Goal: Find specific page/section: Find specific page/section

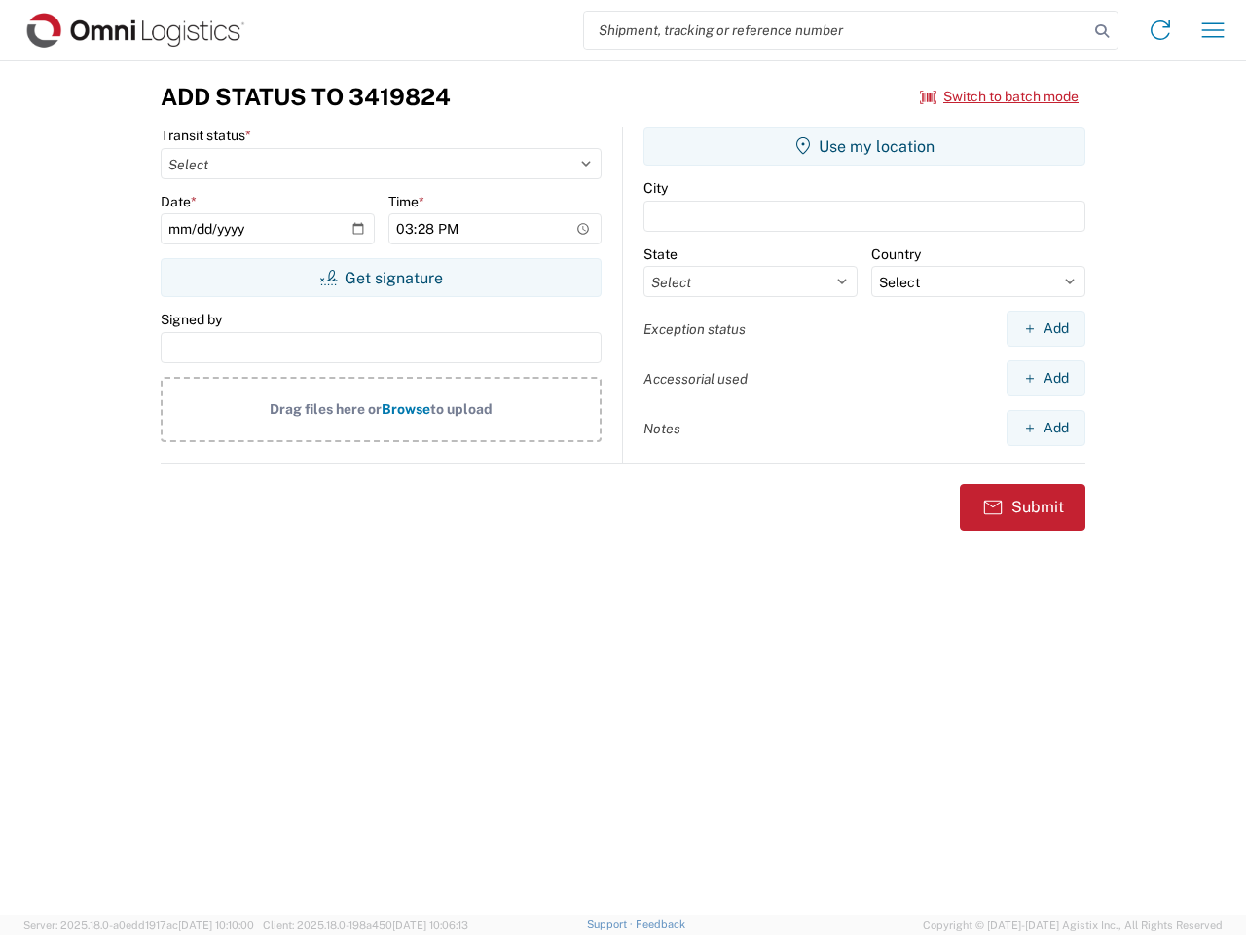
click at [836, 30] on input "search" at bounding box center [836, 30] width 504 height 37
click at [1102, 31] on icon at bounding box center [1101, 31] width 27 height 27
click at [1160, 30] on icon at bounding box center [1160, 30] width 31 height 31
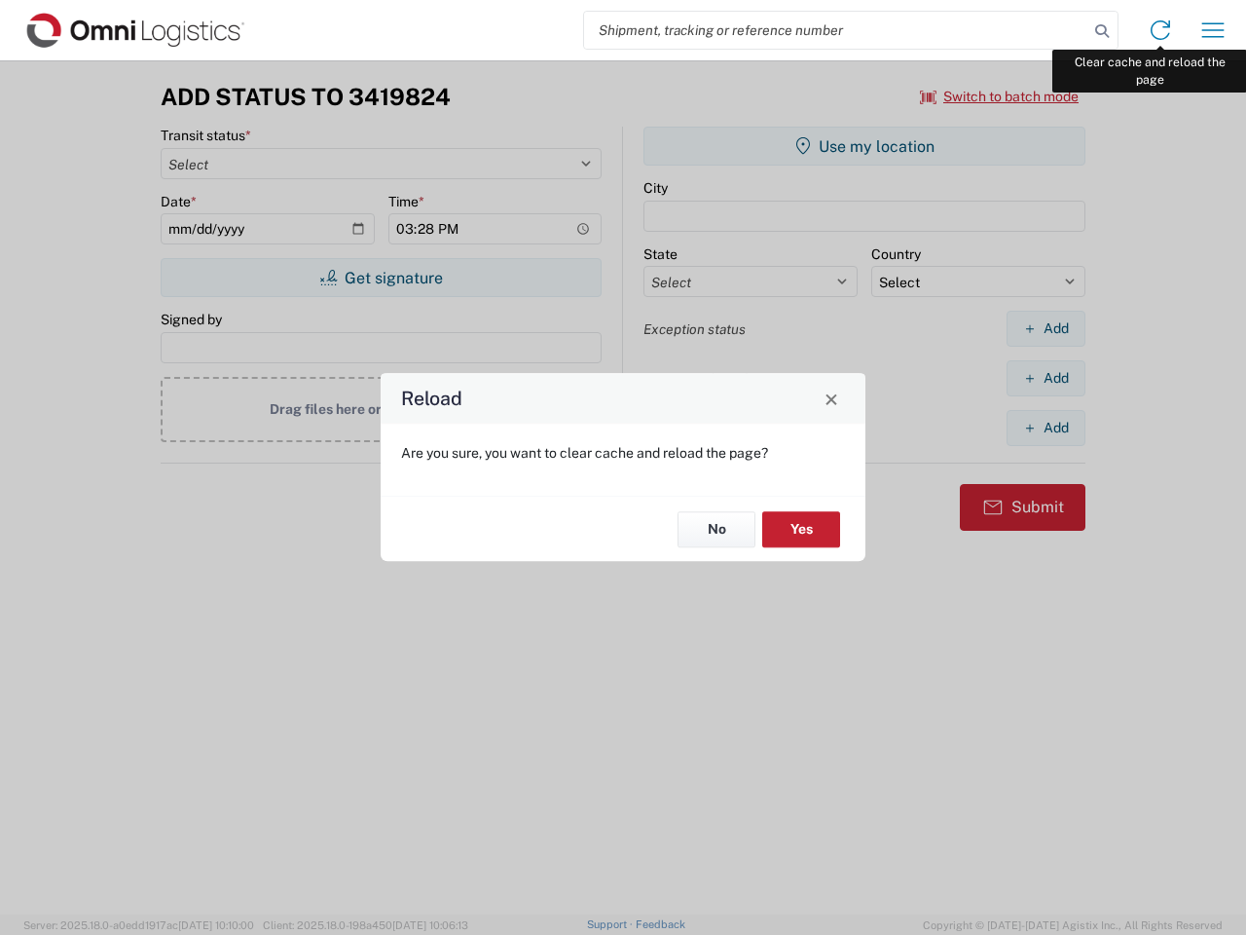
click at [1213, 30] on div "Reload Are you sure, you want to clear cache and reload the page? No Yes" at bounding box center [623, 467] width 1246 height 935
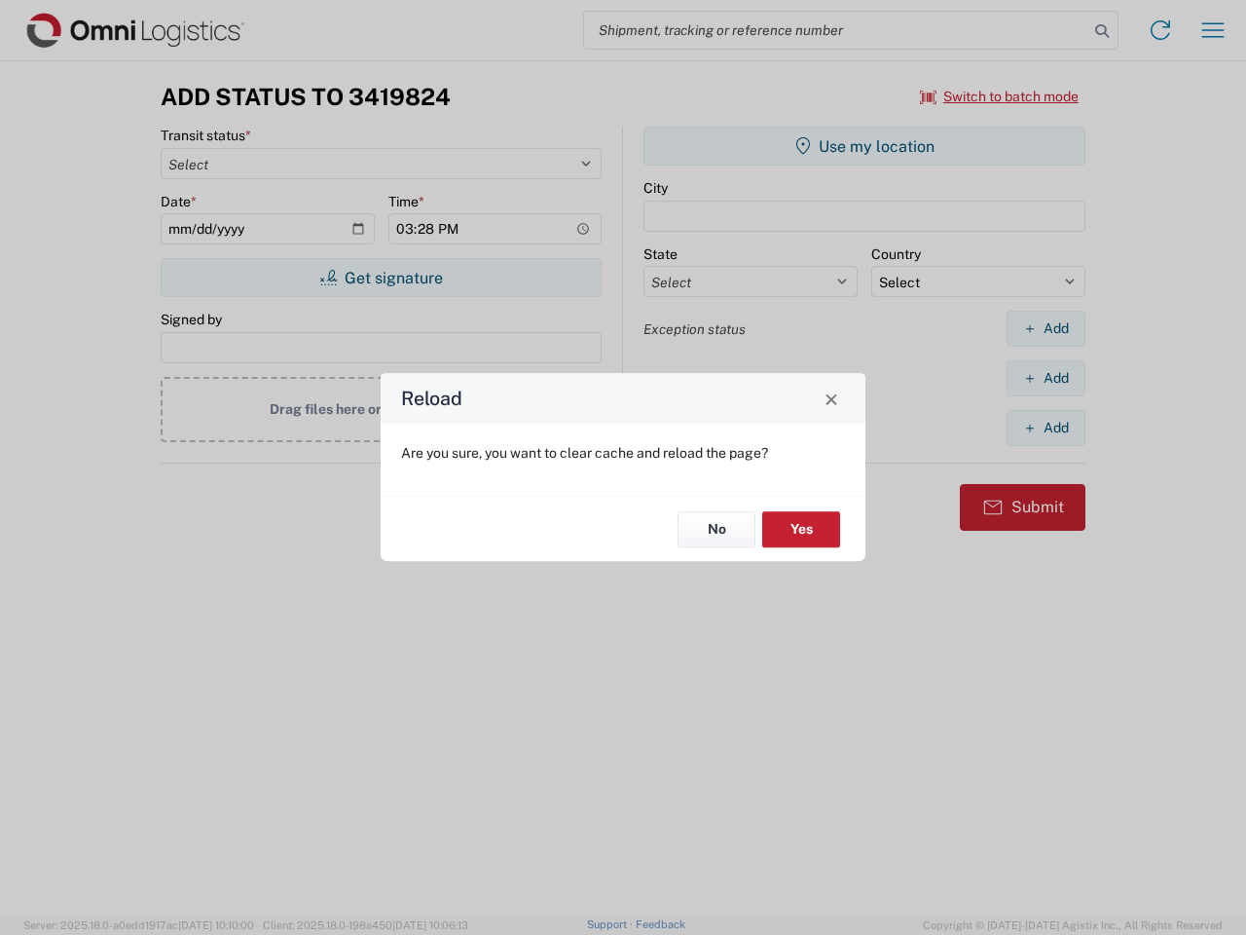
click at [1000, 96] on div "Reload Are you sure, you want to clear cache and reload the page? No Yes" at bounding box center [623, 467] width 1246 height 935
click at [381, 277] on div "Reload Are you sure, you want to clear cache and reload the page? No Yes" at bounding box center [623, 467] width 1246 height 935
click at [865, 146] on div "Reload Are you sure, you want to clear cache and reload the page? No Yes" at bounding box center [623, 467] width 1246 height 935
click at [1046, 328] on div "Reload Are you sure, you want to clear cache and reload the page? No Yes" at bounding box center [623, 467] width 1246 height 935
click at [1046, 378] on div "Reload Are you sure, you want to clear cache and reload the page? No Yes" at bounding box center [623, 467] width 1246 height 935
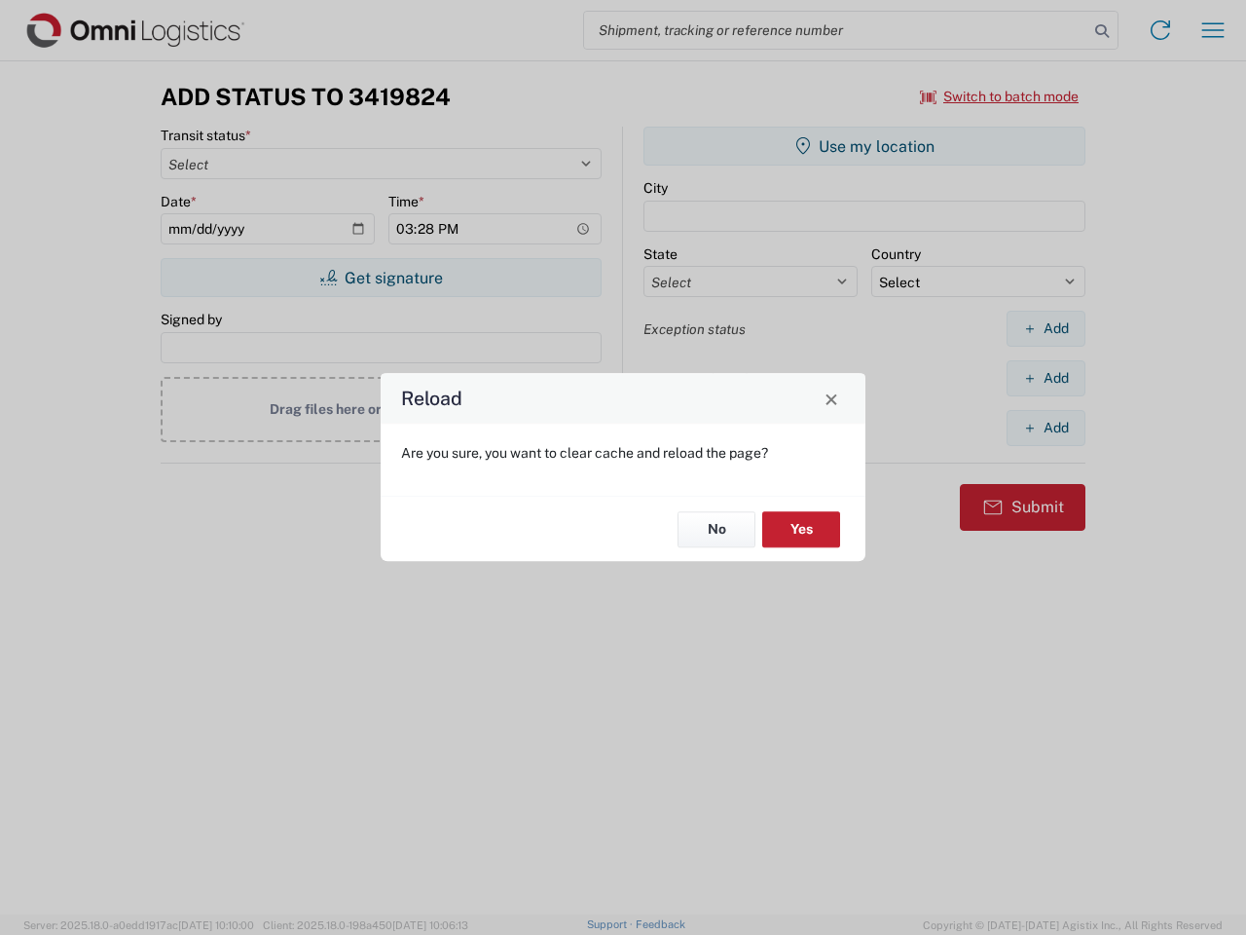
click at [1046, 427] on div "Reload Are you sure, you want to clear cache and reload the page? No Yes" at bounding box center [623, 467] width 1246 height 935
